Goal: Transaction & Acquisition: Purchase product/service

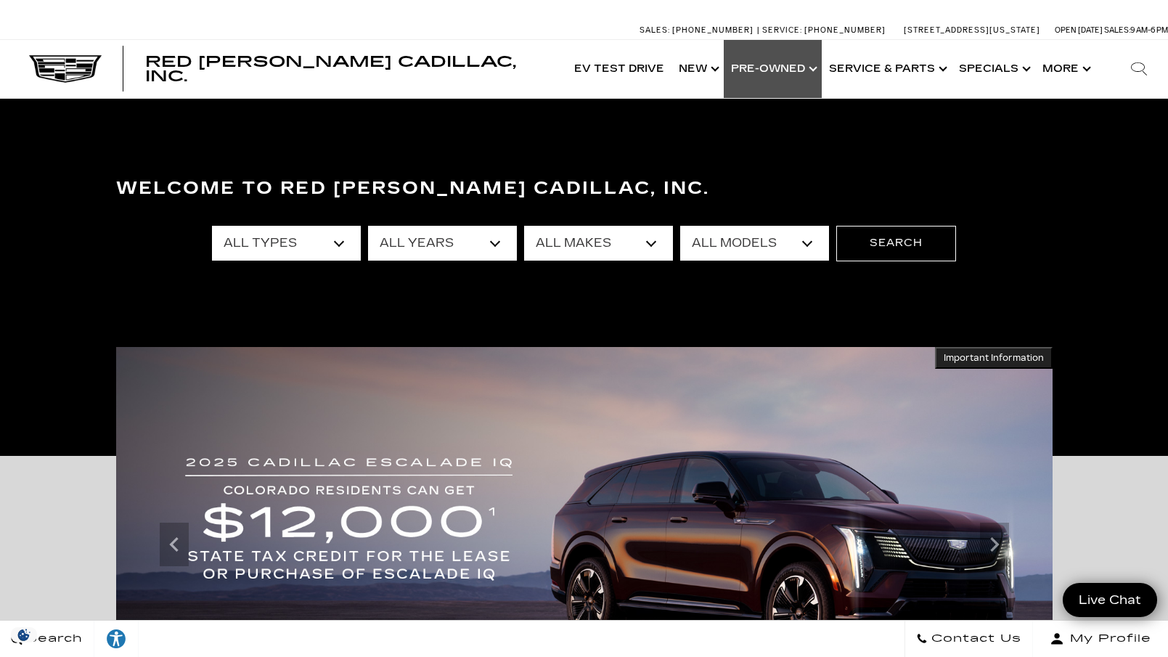
click at [769, 65] on link "Show Pre-Owned" at bounding box center [773, 69] width 98 height 58
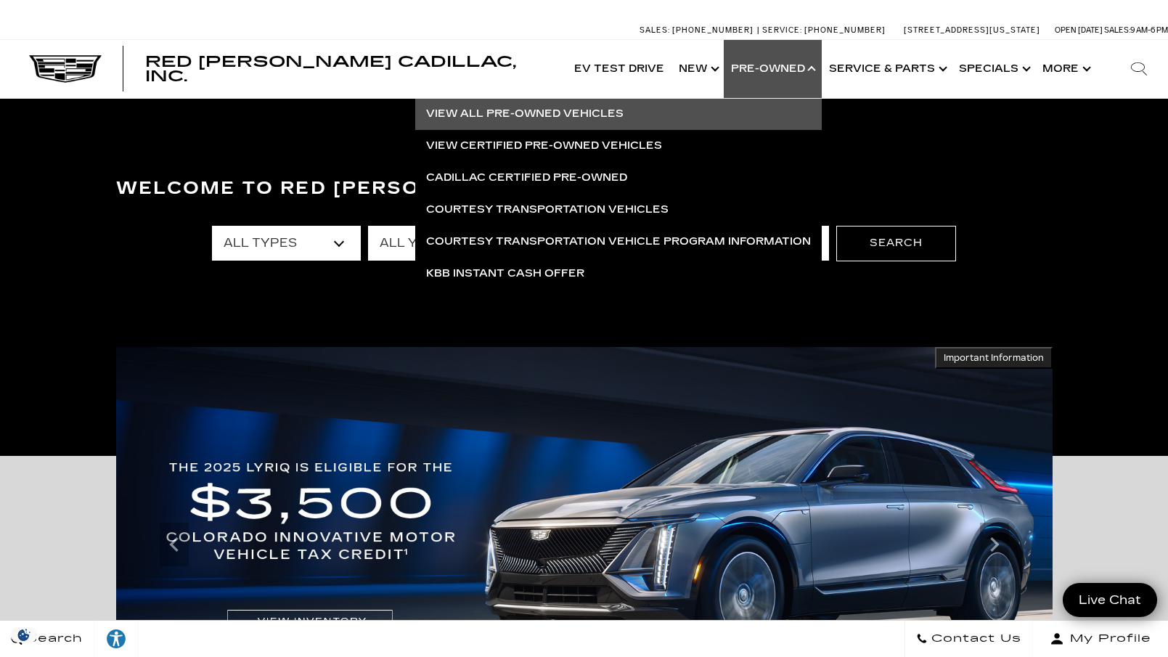
click at [544, 107] on link "View All Pre-Owned Vehicles" at bounding box center [618, 114] width 407 height 32
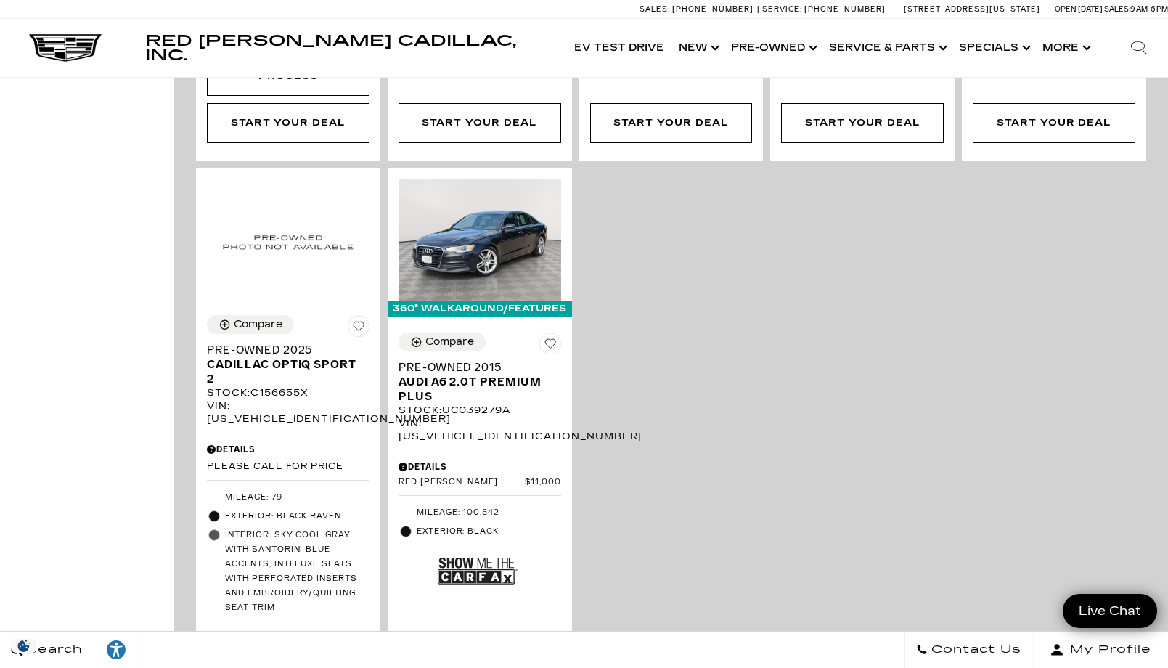
scroll to position [2541, 0]
